Goal: Information Seeking & Learning: Learn about a topic

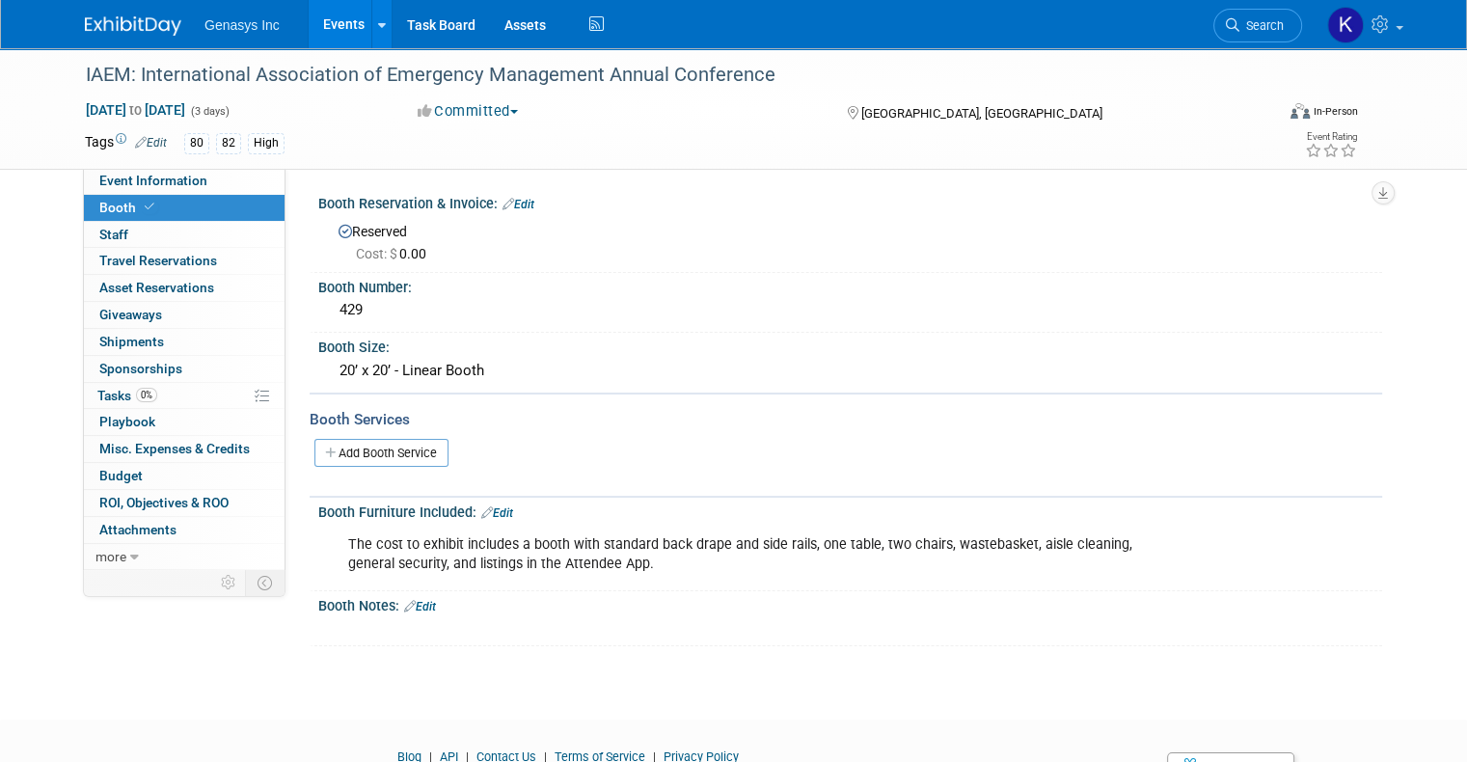
click at [313, 27] on link "Events" at bounding box center [344, 24] width 70 height 48
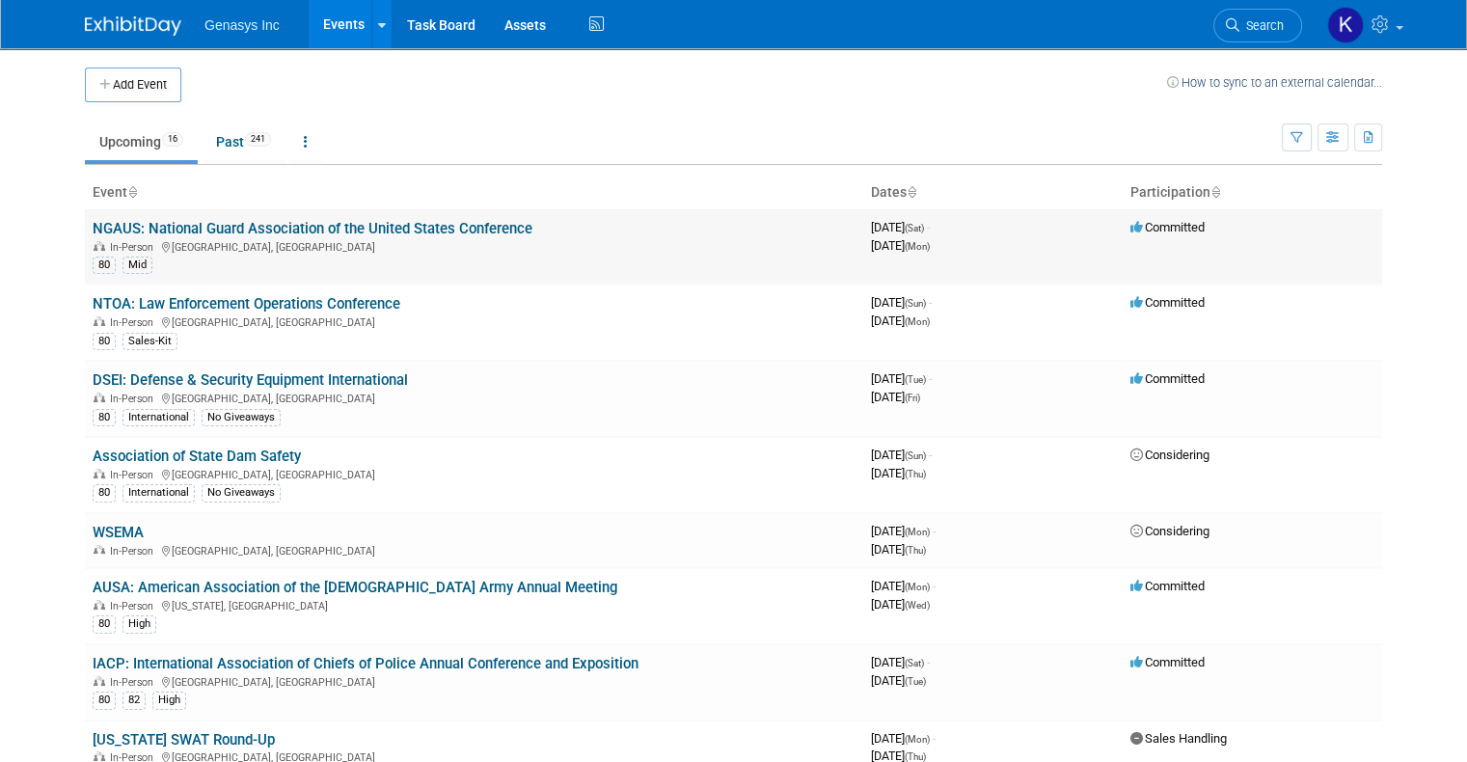
click at [130, 222] on link "NGAUS: National Guard Association of the United States Conference" at bounding box center [313, 228] width 440 height 17
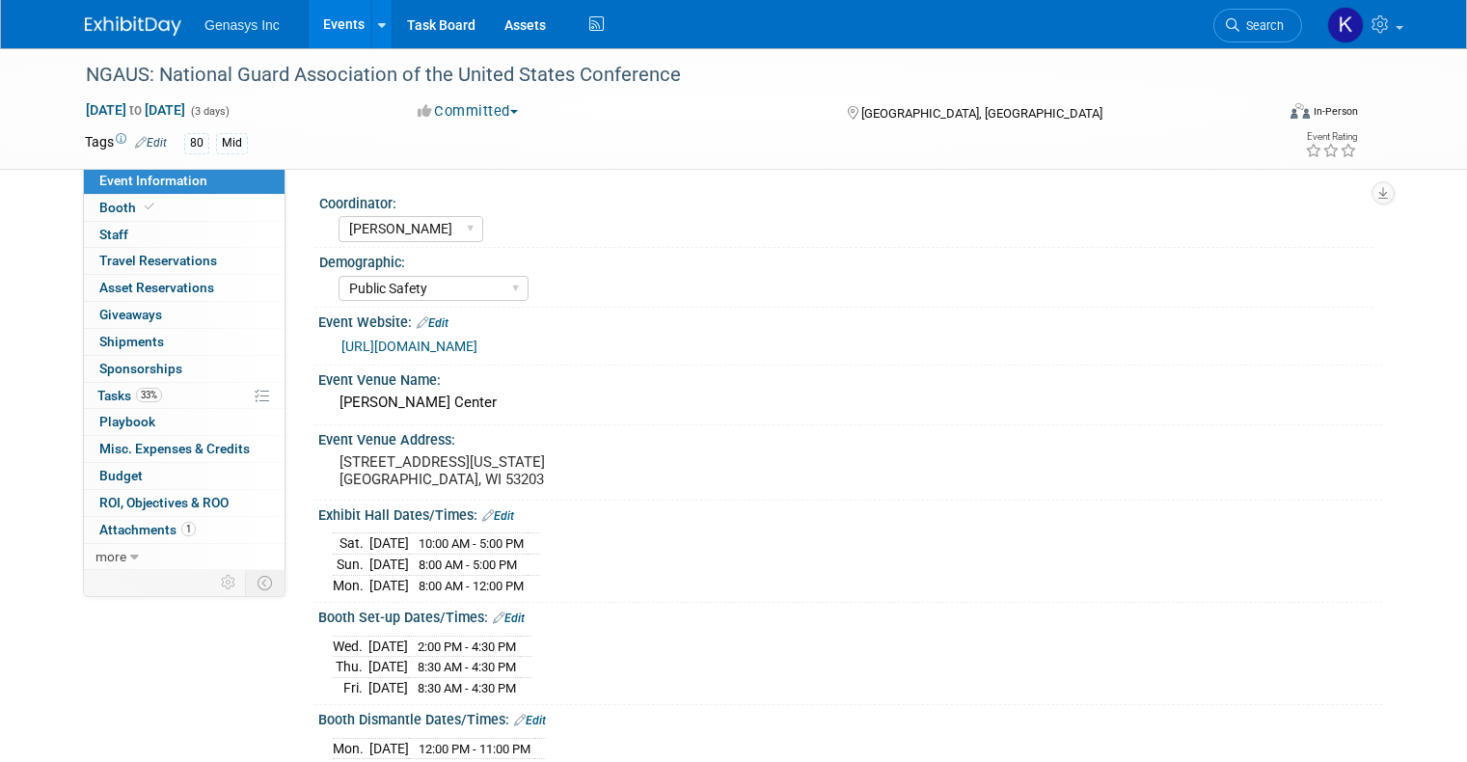
select select "[PERSON_NAME]"
select select "Public Safety"
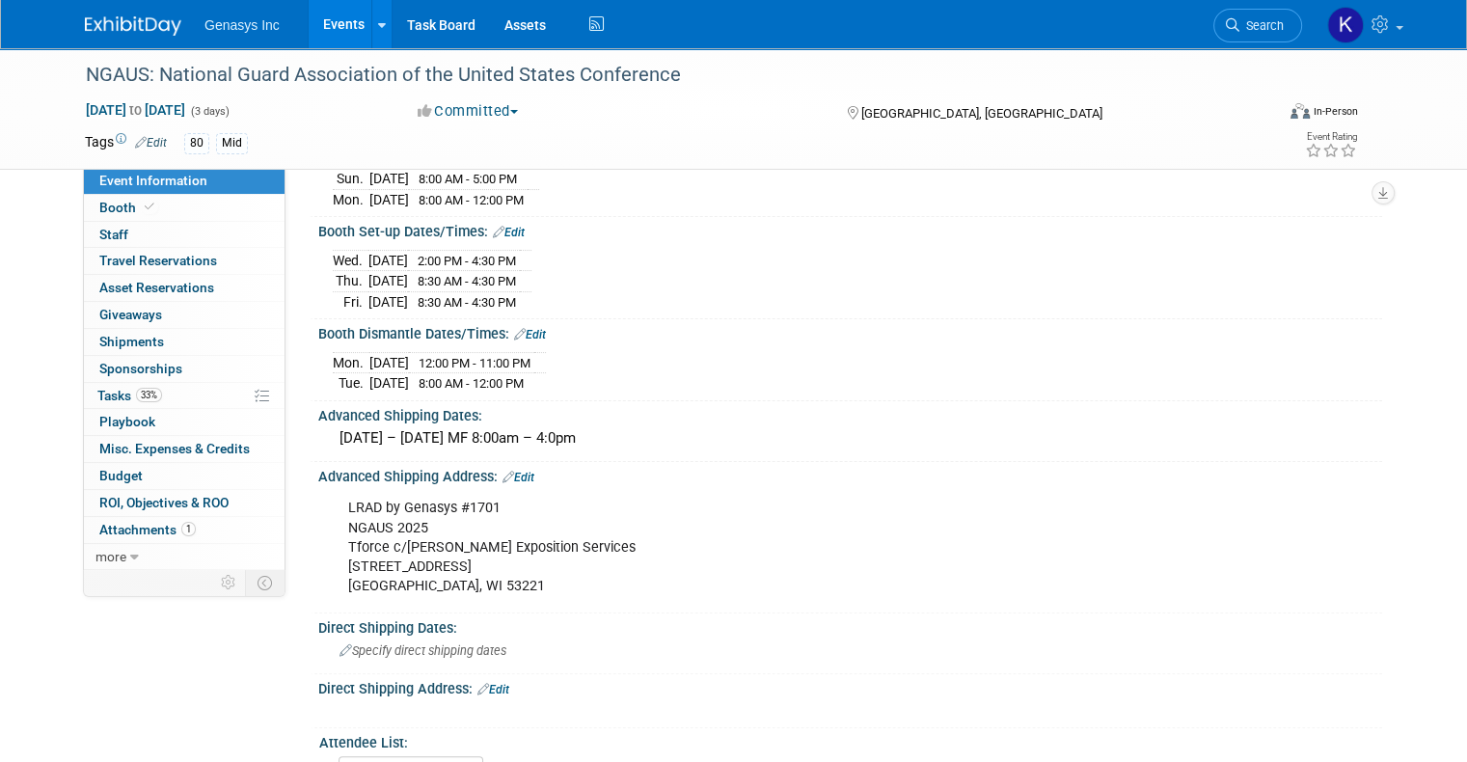
scroll to position [482, 0]
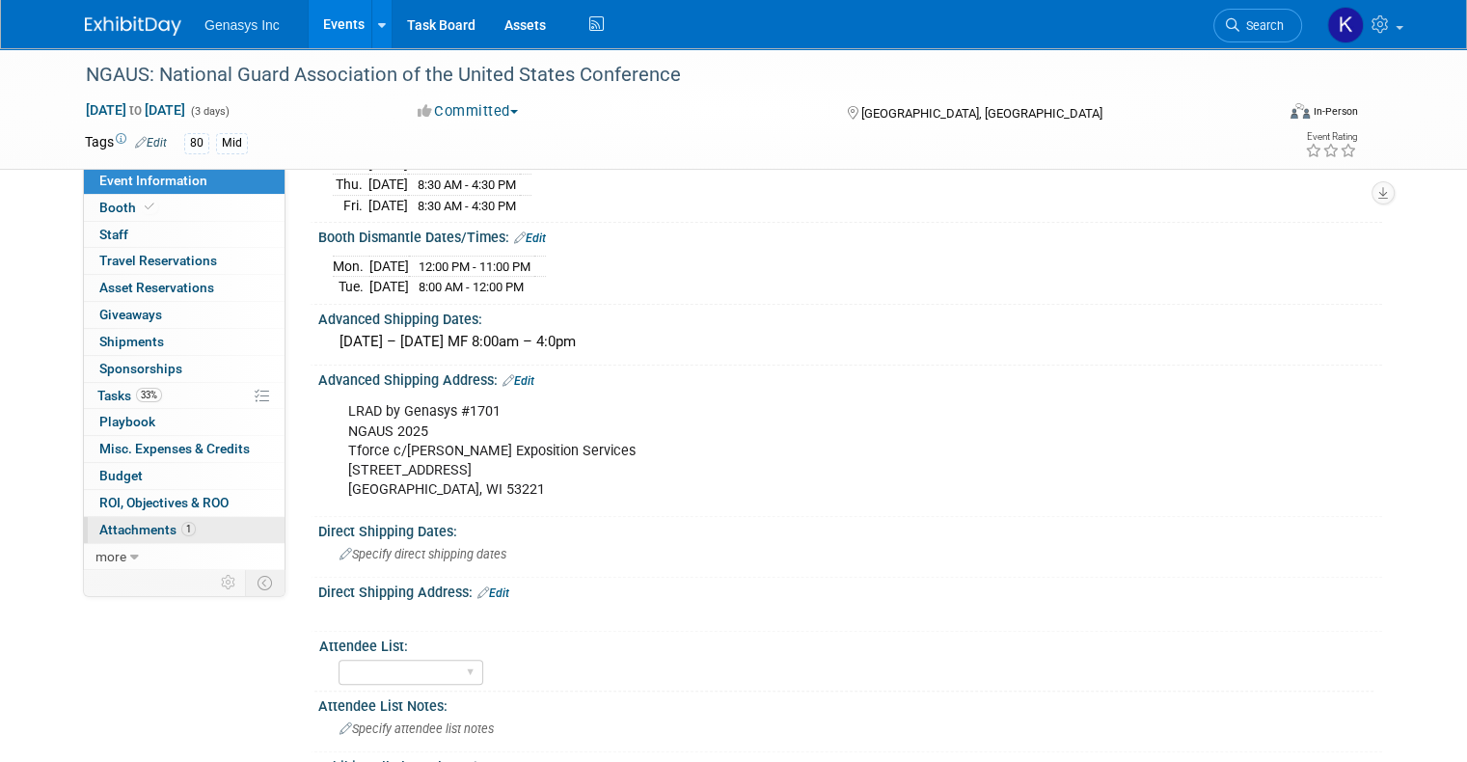
click at [127, 523] on span "Attachments 1" at bounding box center [147, 529] width 96 height 15
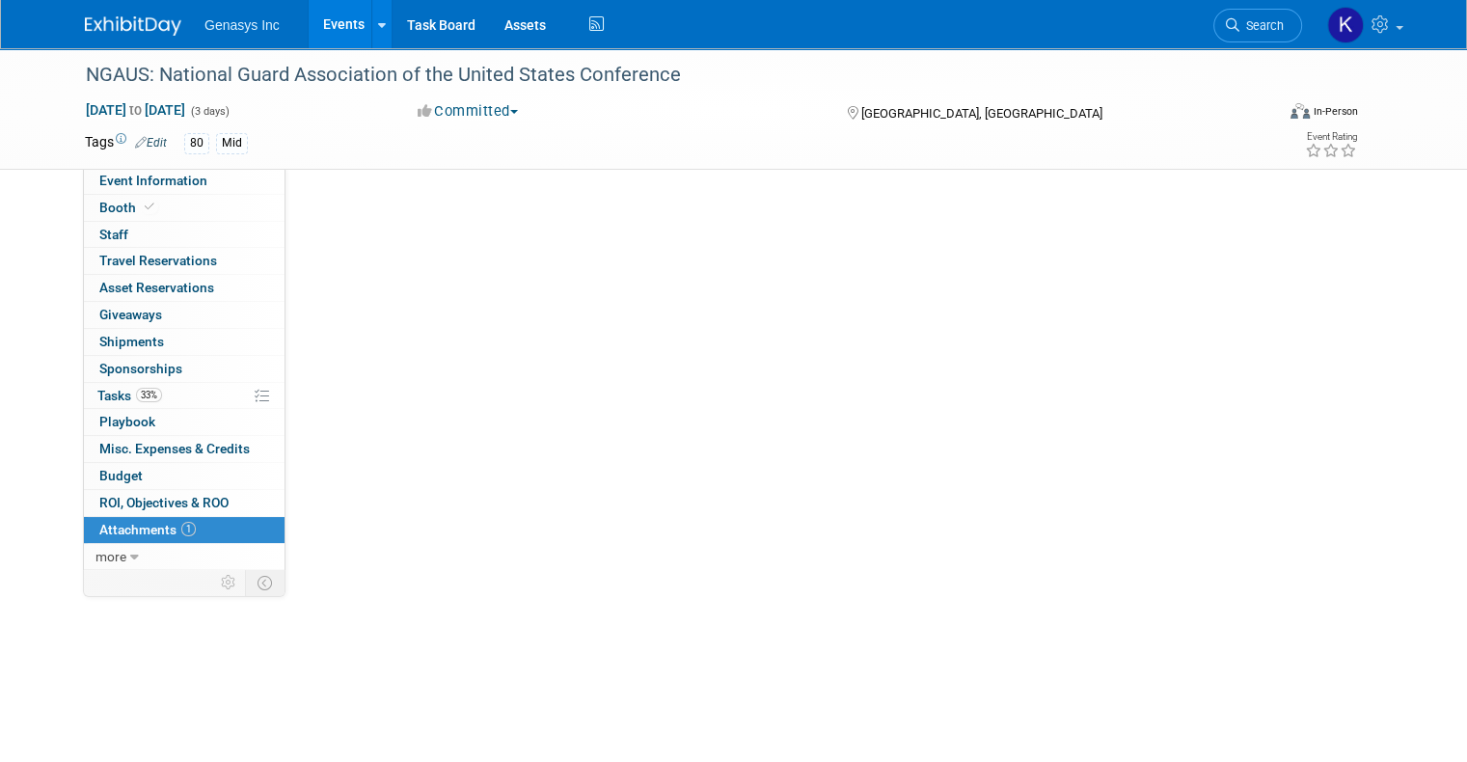
scroll to position [0, 0]
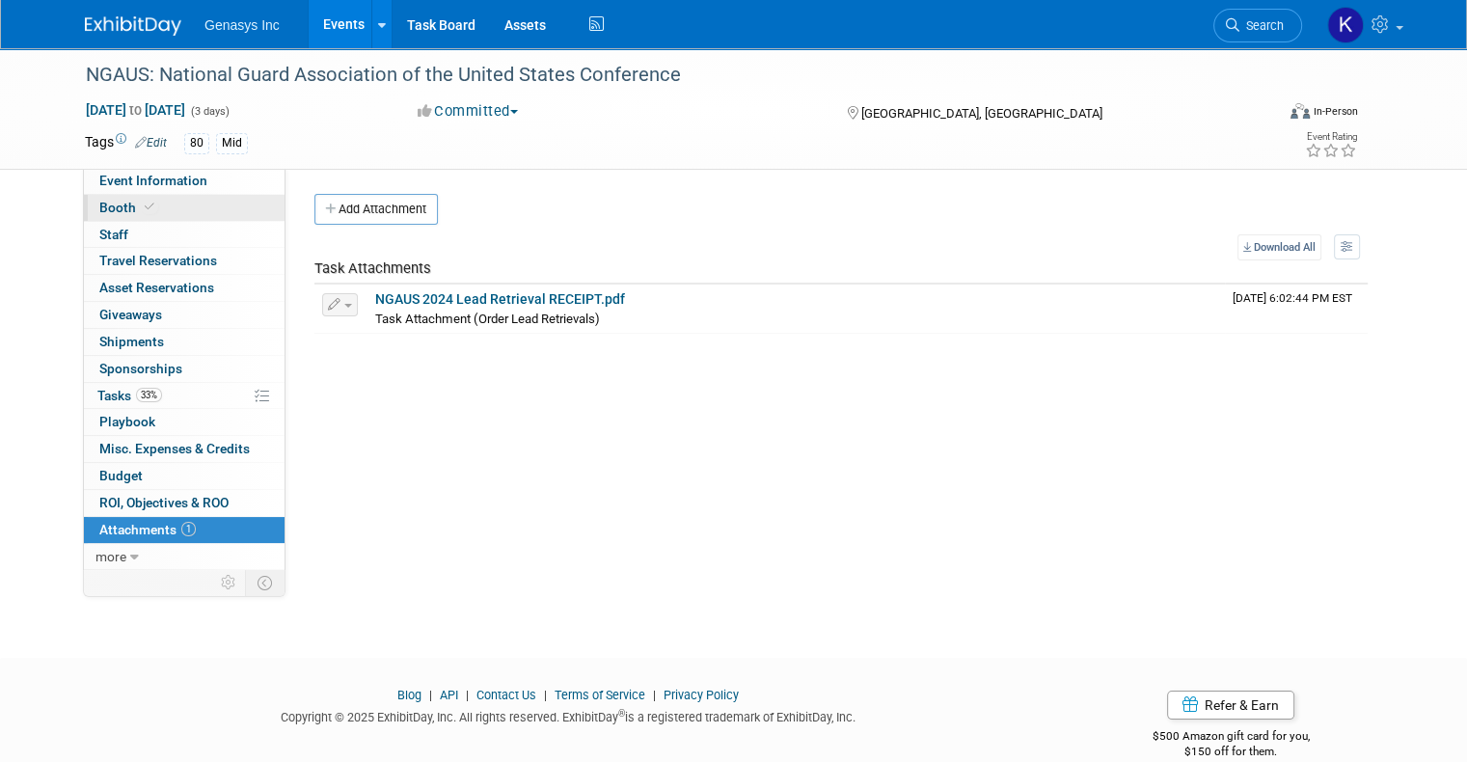
click at [145, 204] on icon at bounding box center [150, 207] width 10 height 11
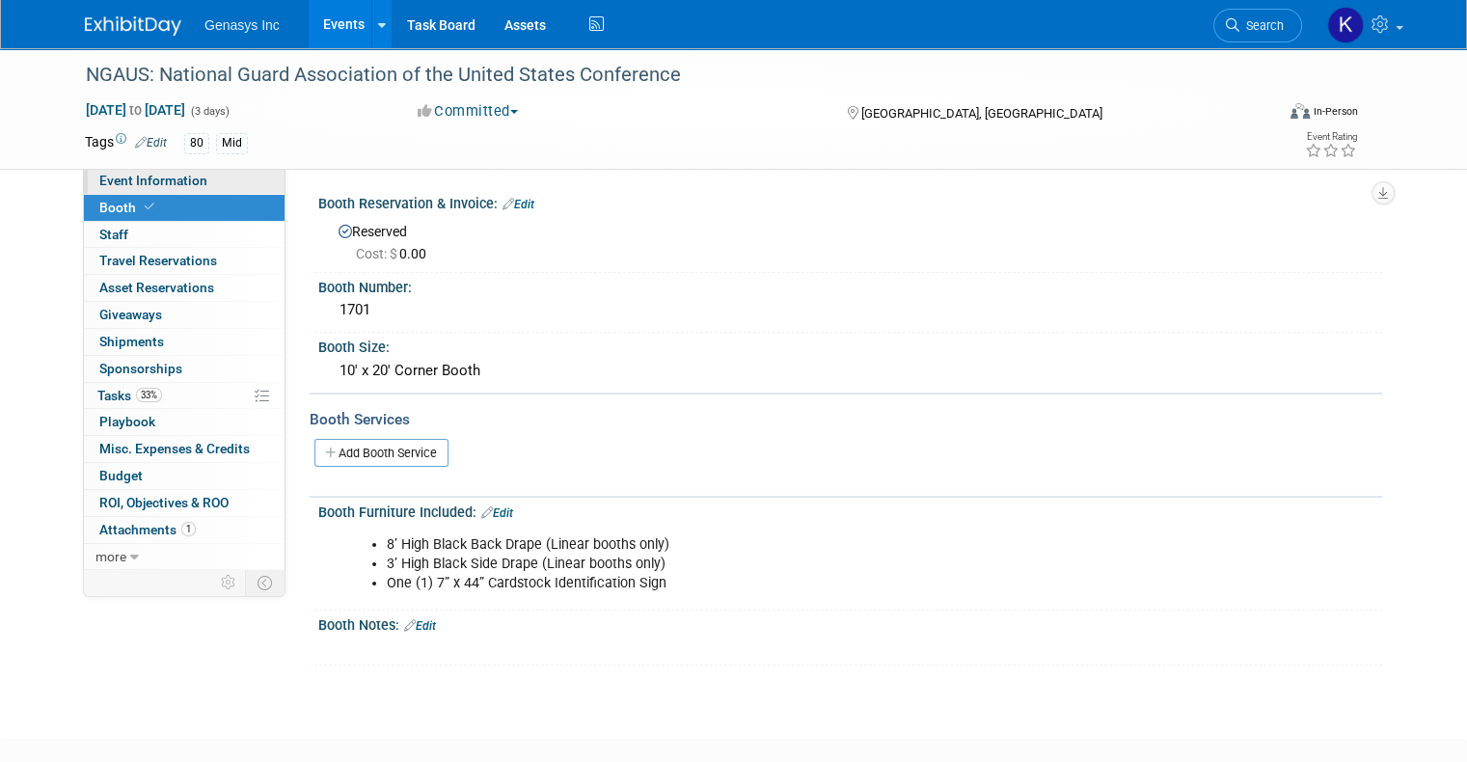
click at [134, 190] on link "Event Information" at bounding box center [184, 181] width 201 height 26
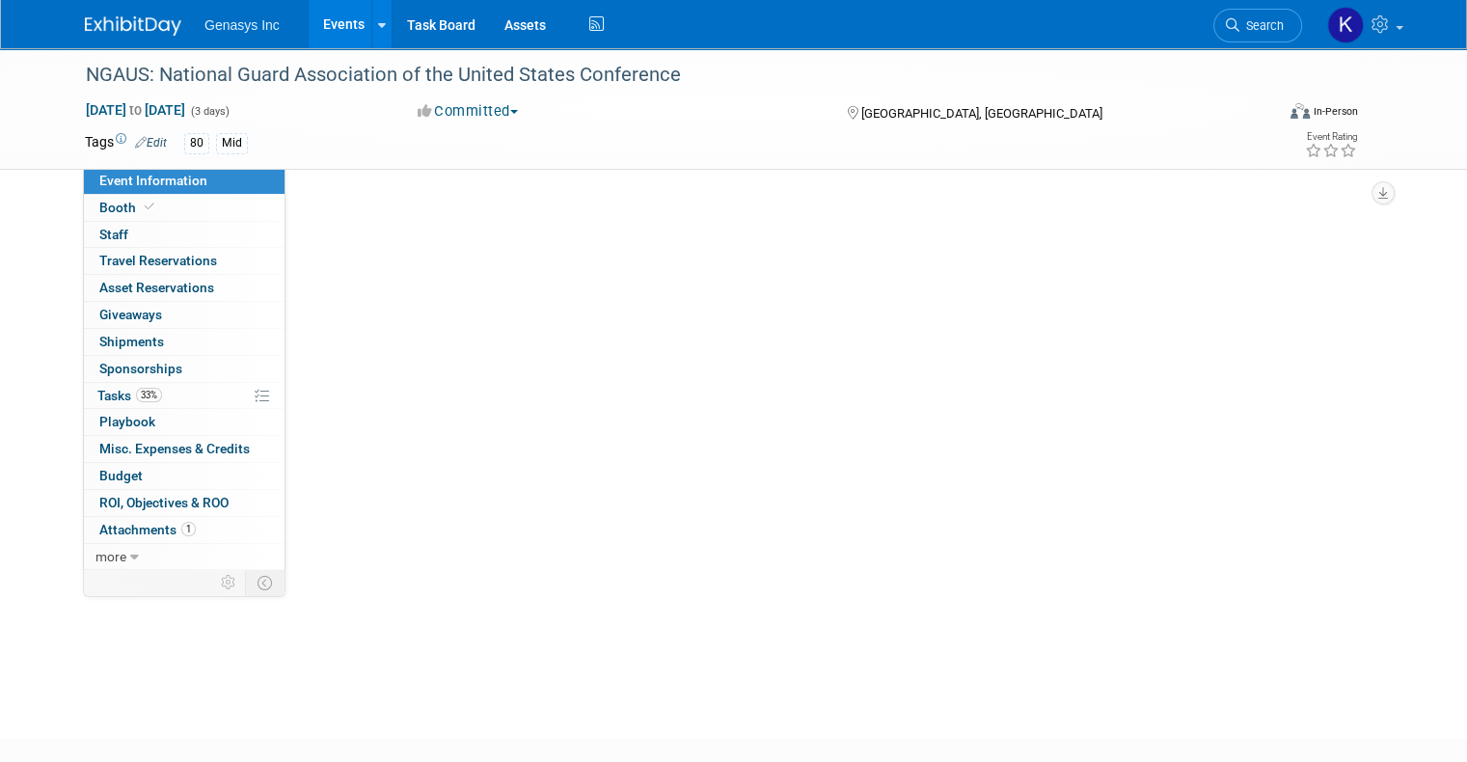
select select "[PERSON_NAME]"
select select "Public Safety"
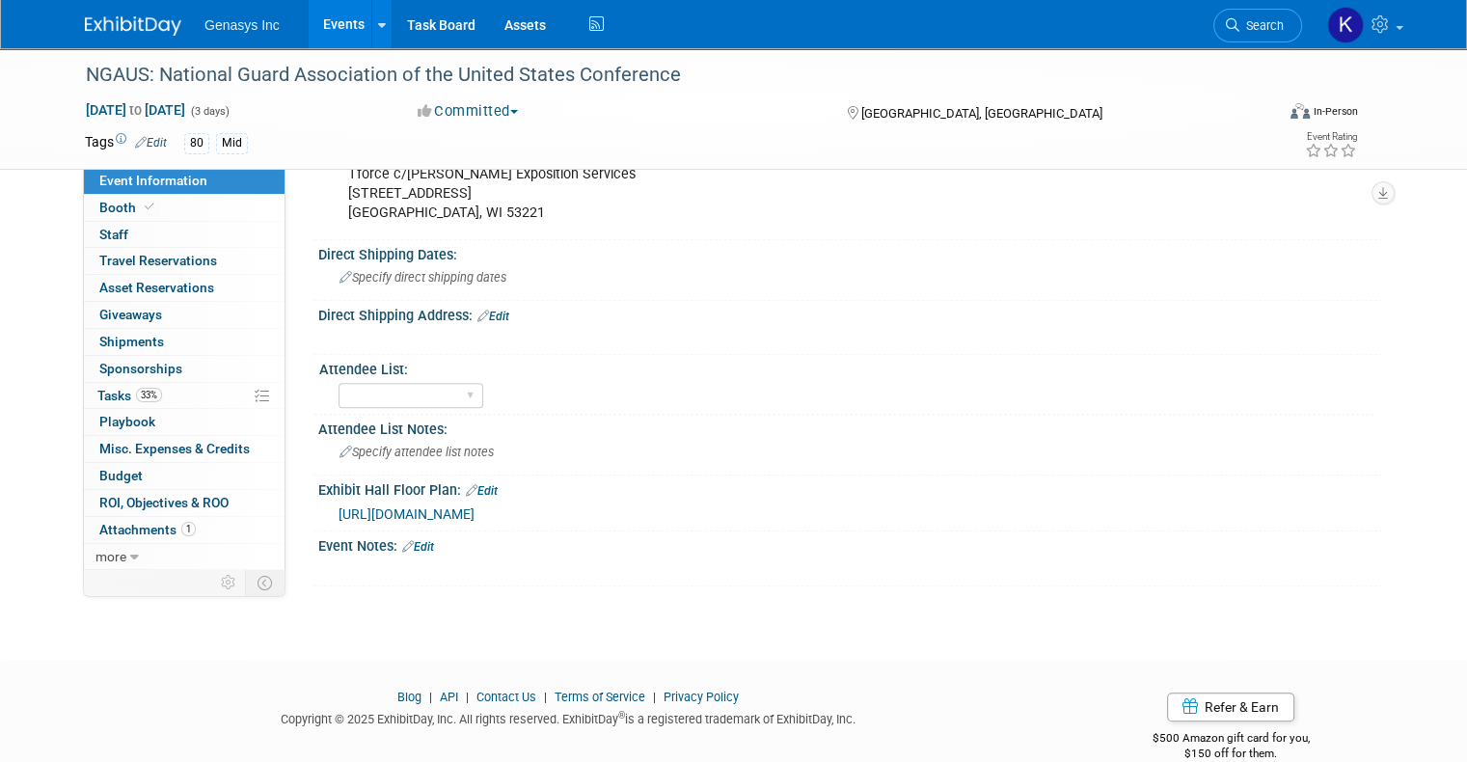
scroll to position [778, 0]
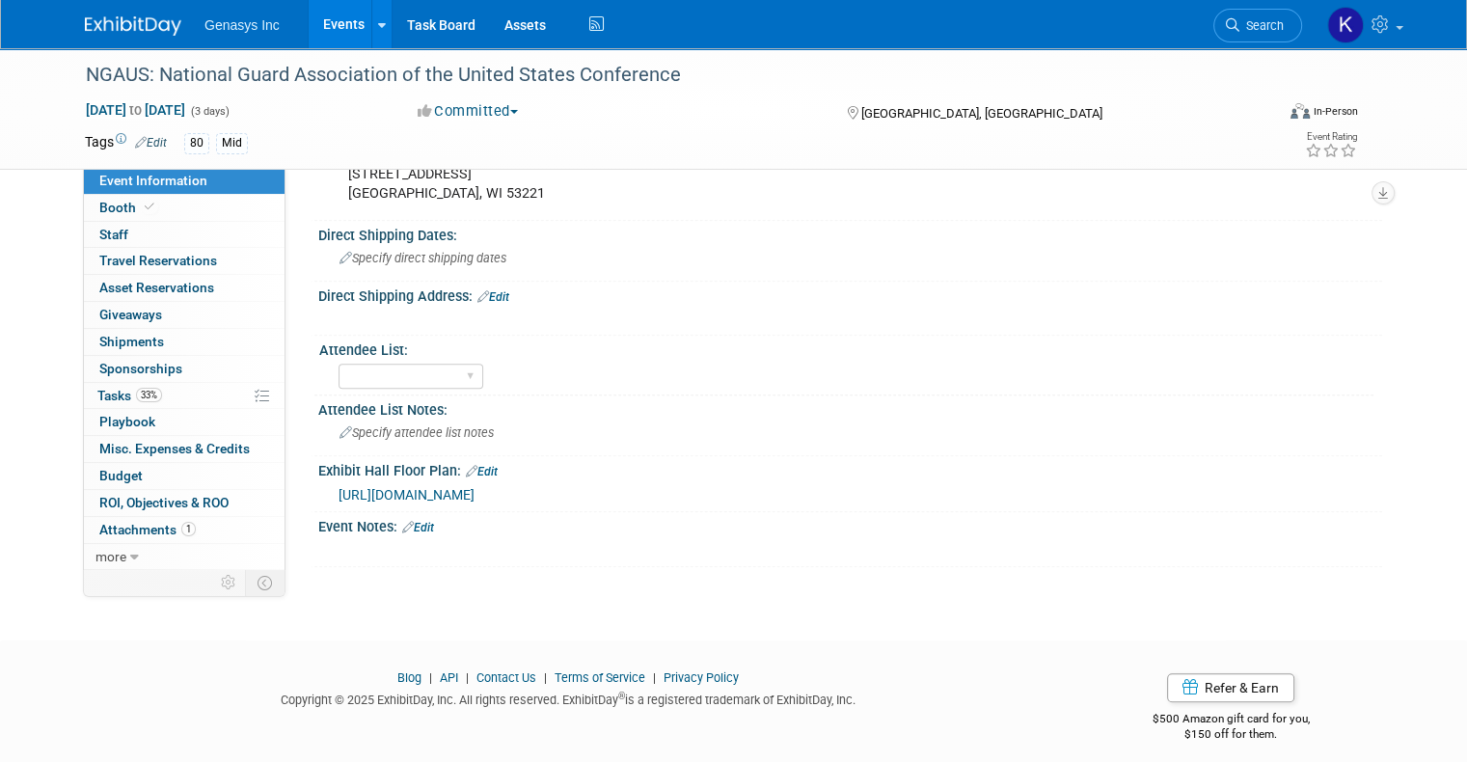
click at [474, 487] on span "https://ngaus25.mapyourshow.com/8_0/exhview/index.cfm" at bounding box center [406, 494] width 136 height 15
